Goal: Task Accomplishment & Management: Use online tool/utility

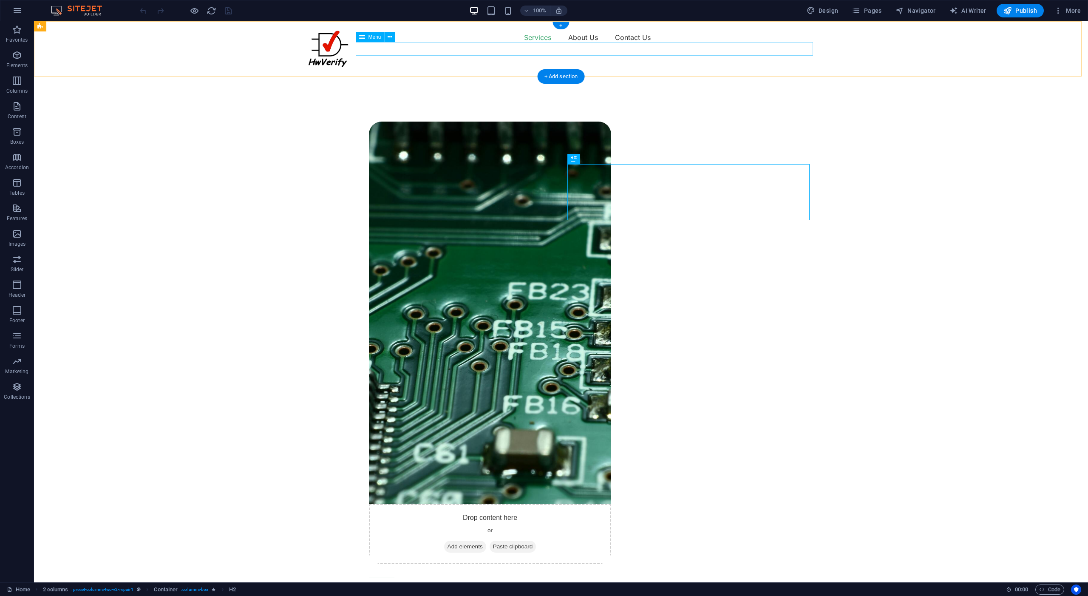
click at [583, 44] on nav "Services About Us Contact Us" at bounding box center [561, 38] width 510 height 14
click at [633, 44] on nav "Services About Us Contact Us" at bounding box center [561, 38] width 510 height 14
click at [630, 44] on nav "Services About Us Contact Us" at bounding box center [561, 38] width 510 height 14
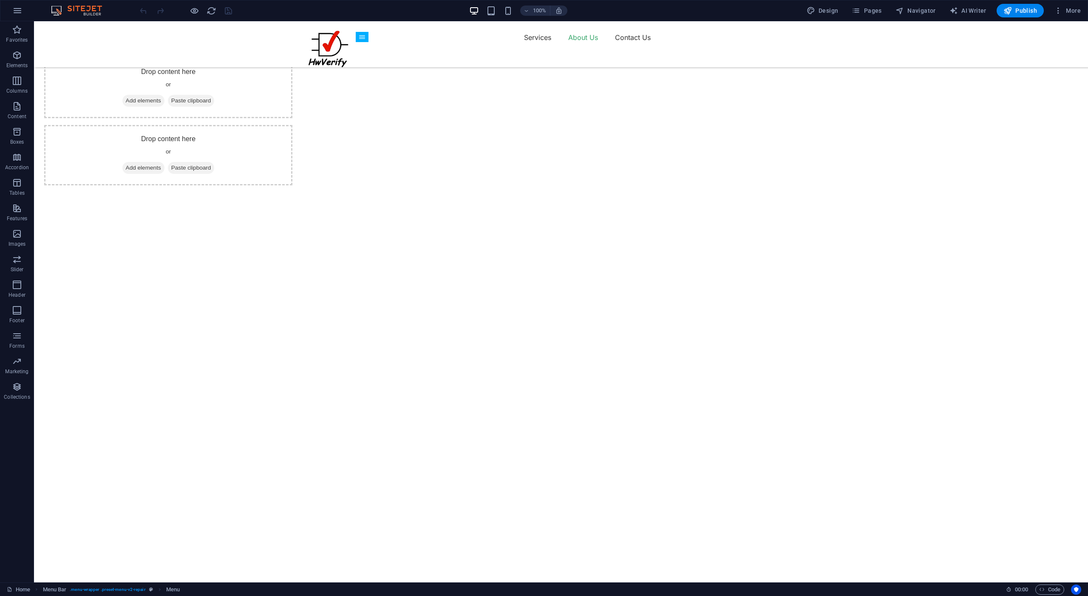
scroll to position [1411, 0]
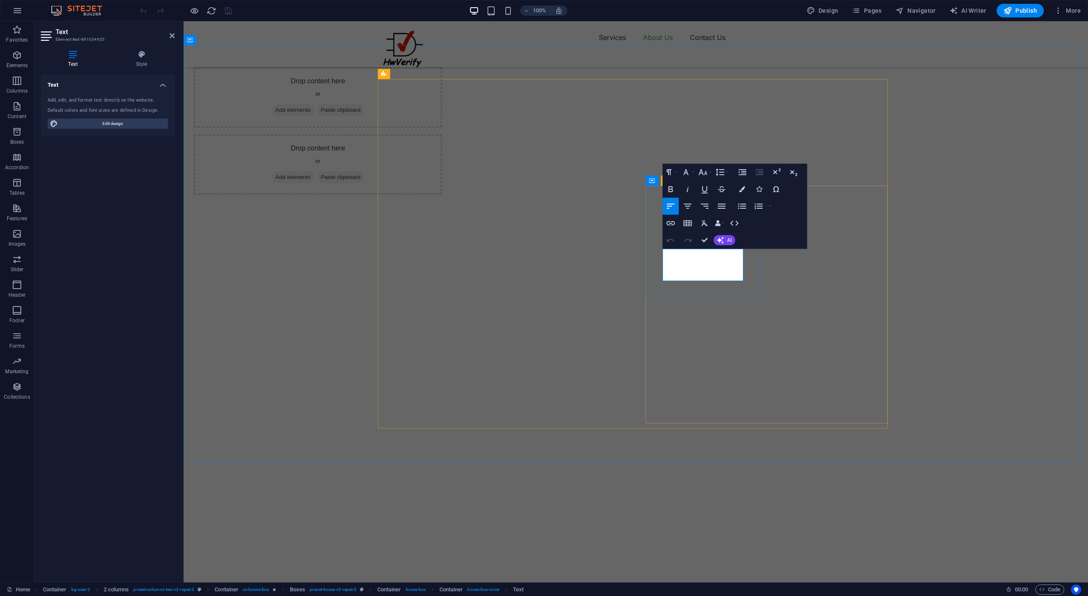
drag, startPoint x: 707, startPoint y: 274, endPoint x: 664, endPoint y: 256, distance: 47.4
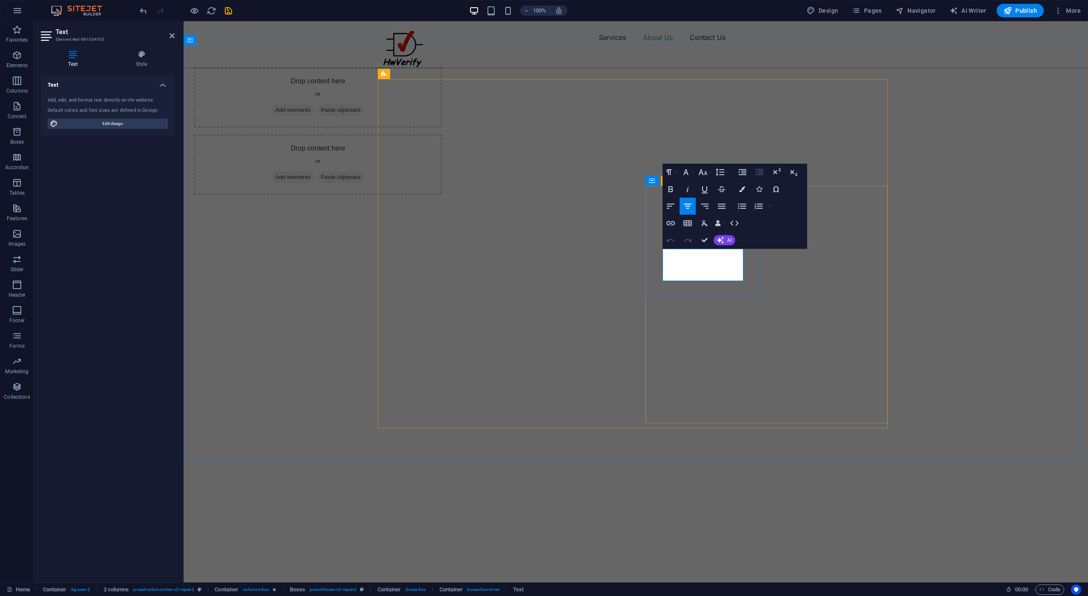
drag, startPoint x: 719, startPoint y: 295, endPoint x: 711, endPoint y: 279, distance: 17.7
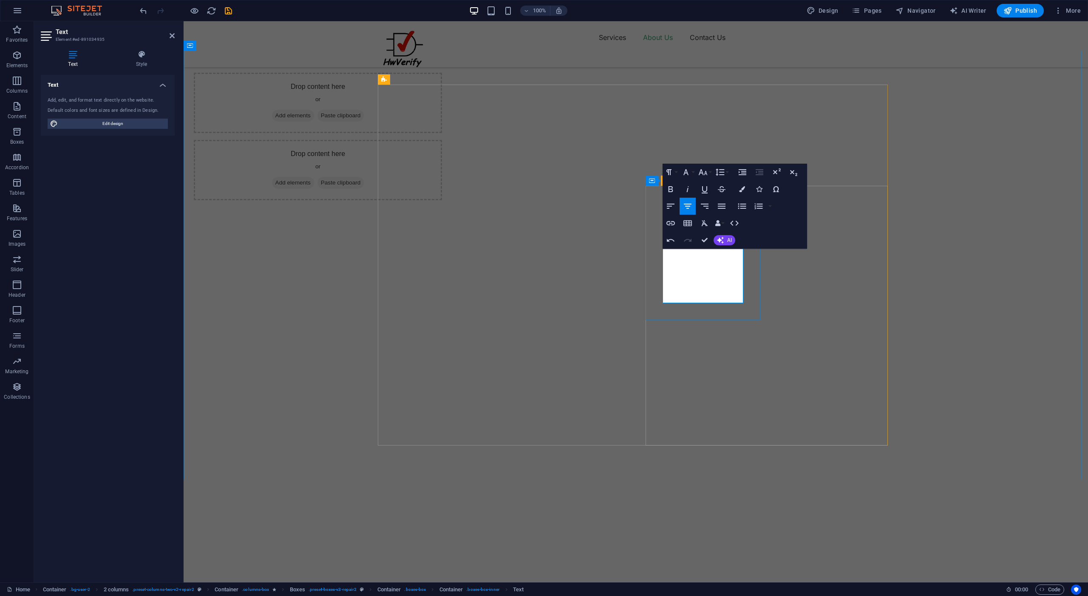
scroll to position [1411, 0]
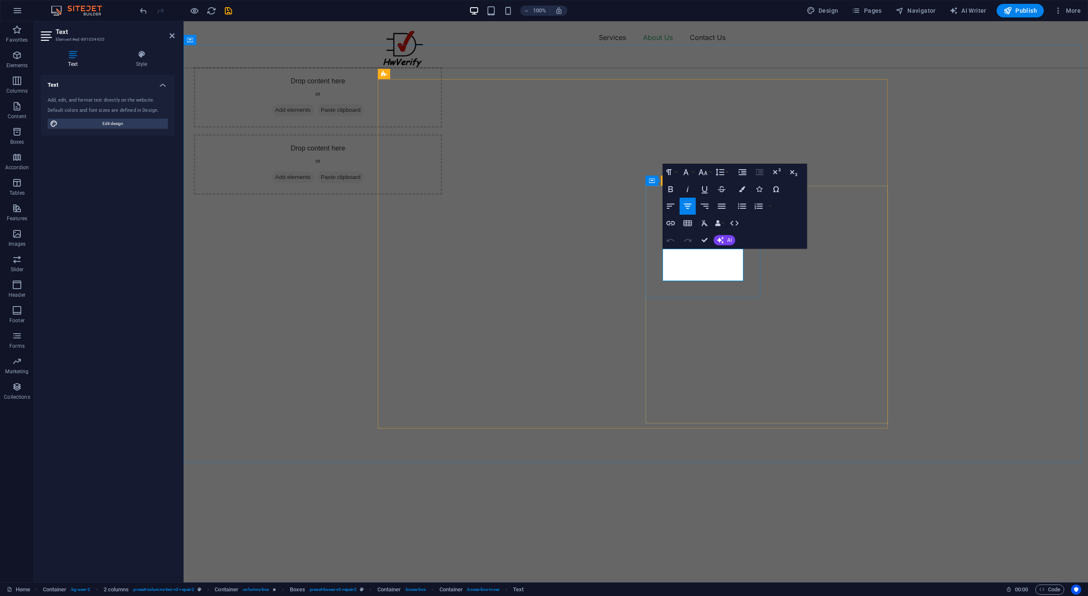
click at [673, 207] on icon "button" at bounding box center [670, 206] width 10 height 10
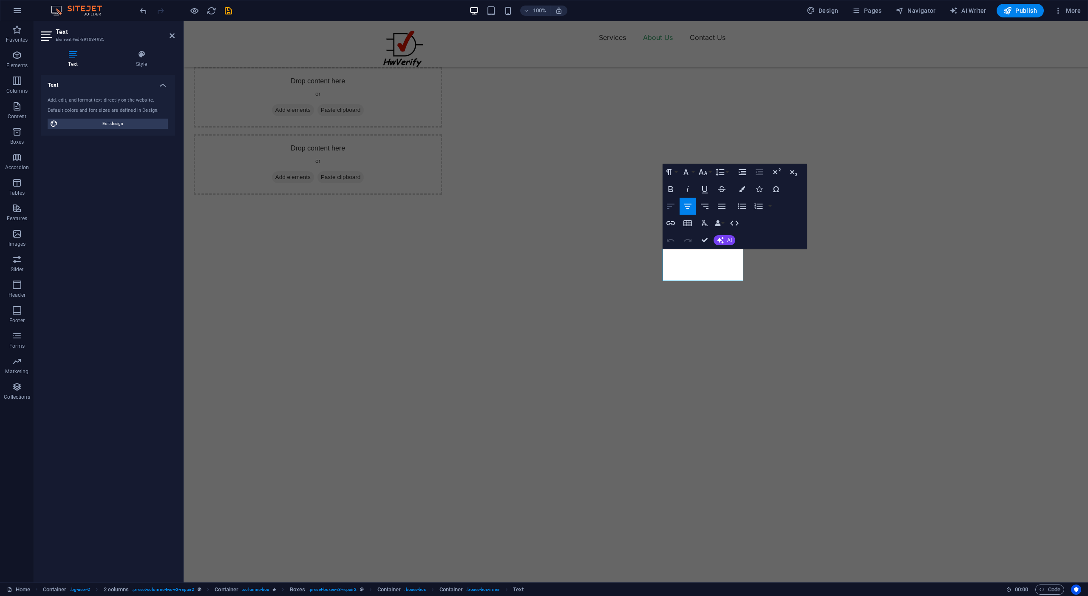
click at [670, 207] on icon "button" at bounding box center [670, 206] width 10 height 10
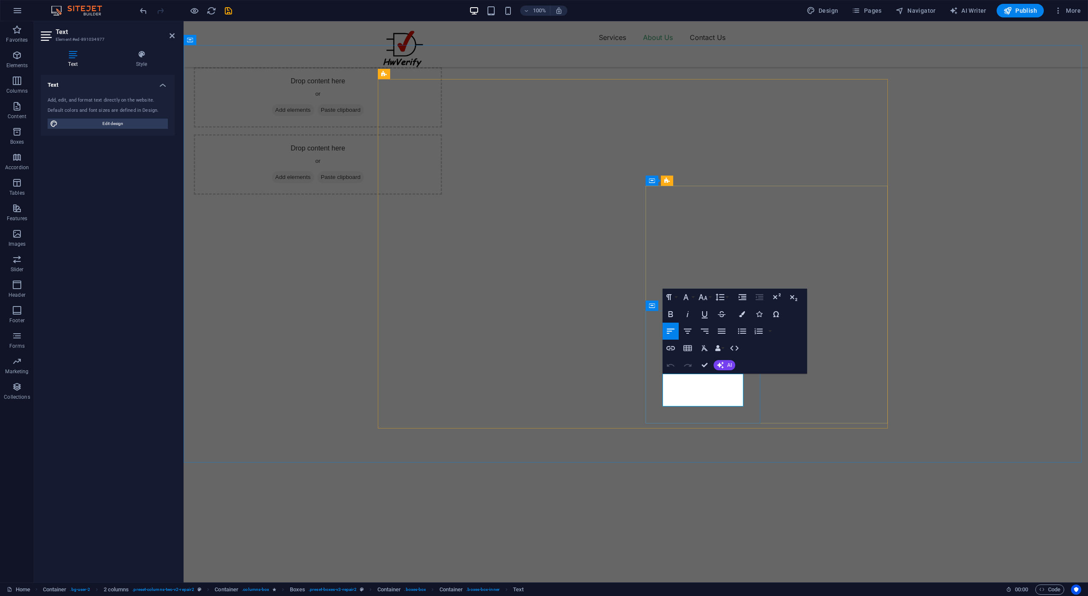
drag, startPoint x: 705, startPoint y: 400, endPoint x: 662, endPoint y: 379, distance: 48.5
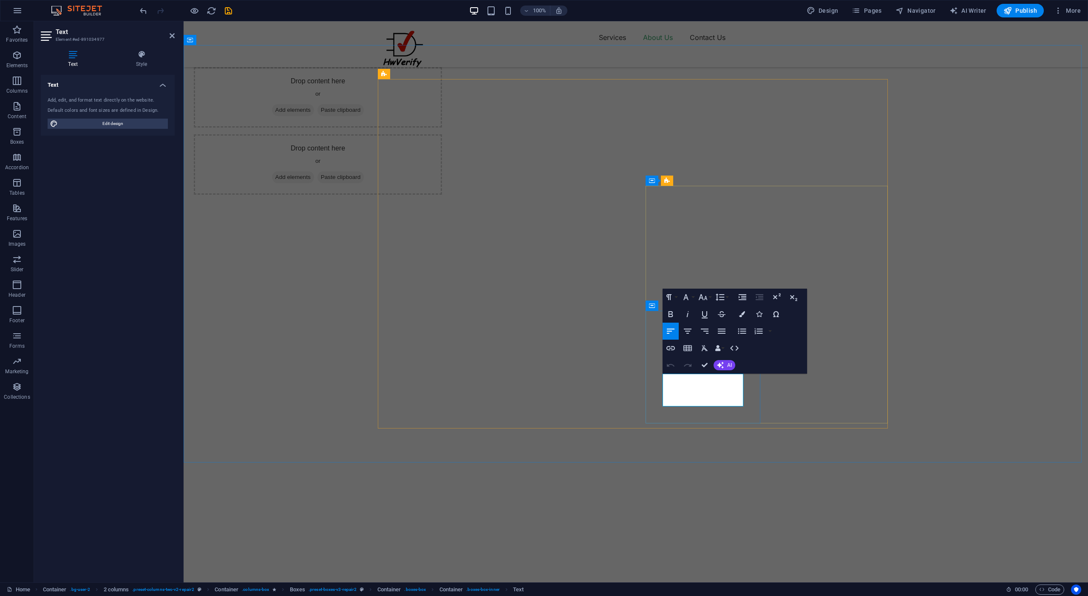
drag, startPoint x: 707, startPoint y: 402, endPoint x: 662, endPoint y: 378, distance: 51.1
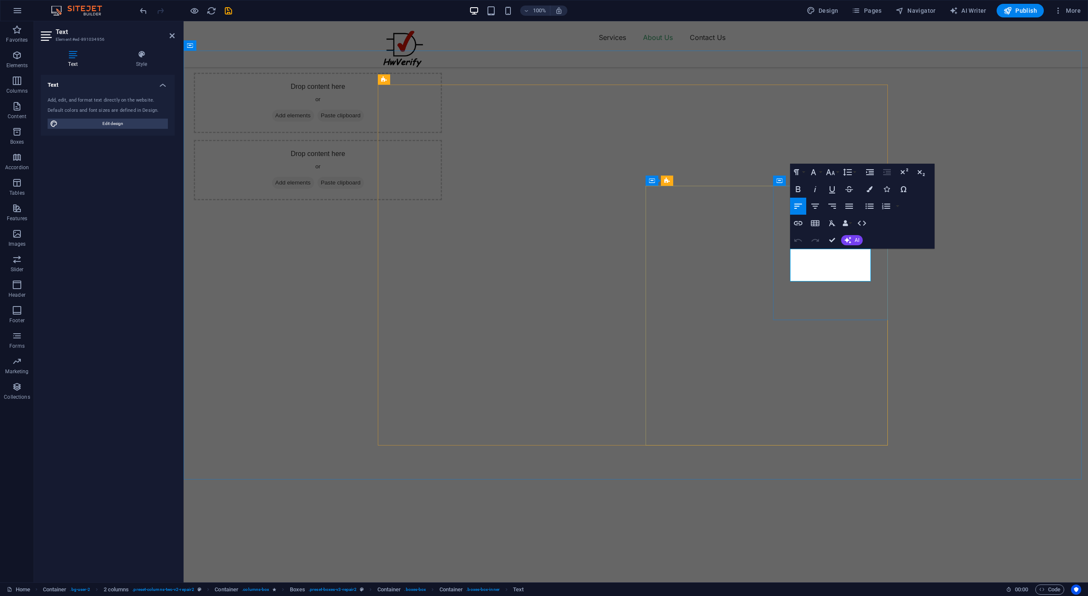
drag, startPoint x: 828, startPoint y: 274, endPoint x: 791, endPoint y: 254, distance: 42.8
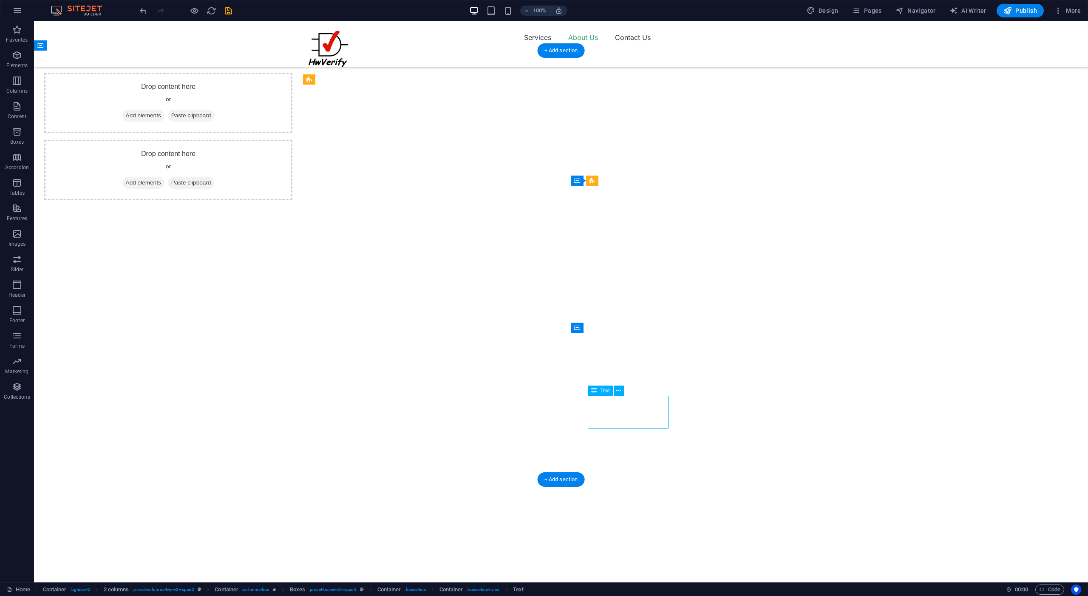
drag, startPoint x: 632, startPoint y: 422, endPoint x: 600, endPoint y: 411, distance: 34.1
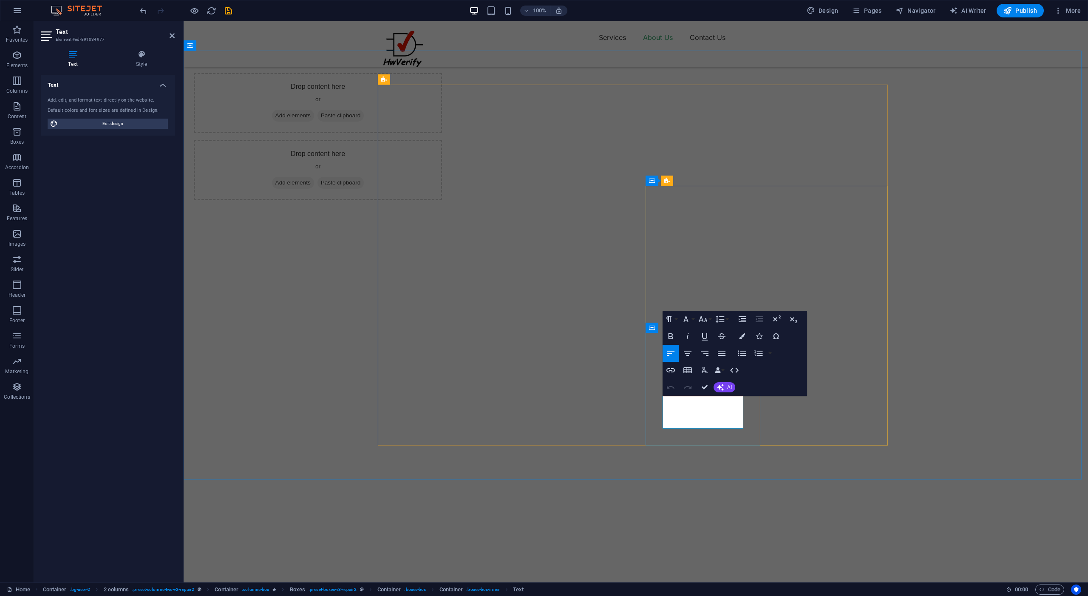
drag, startPoint x: 707, startPoint y: 424, endPoint x: 663, endPoint y: 403, distance: 48.3
